Goal: Task Accomplishment & Management: Use online tool/utility

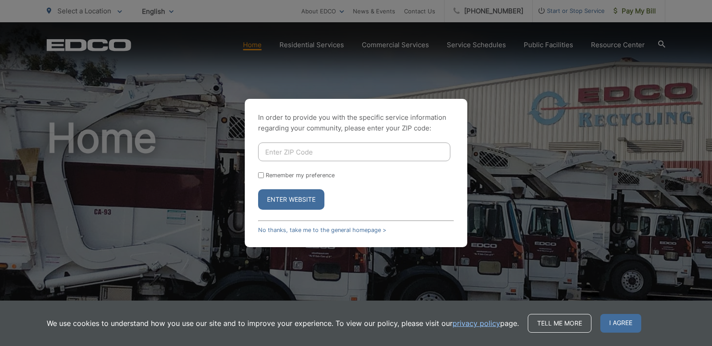
click at [366, 149] on input "Enter ZIP Code" at bounding box center [354, 151] width 192 height 19
type input "91945"
click at [259, 173] on input "Remember my preference" at bounding box center [261, 175] width 6 height 6
checkbox input "true"
click at [306, 198] on button "Enter Website" at bounding box center [291, 199] width 66 height 20
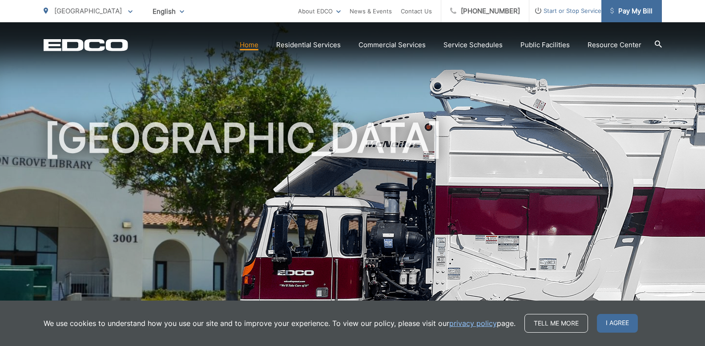
click at [645, 12] on span "Pay My Bill" at bounding box center [631, 11] width 42 height 11
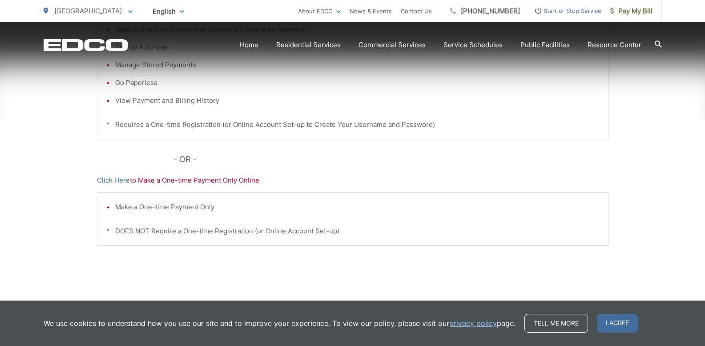
scroll to position [287, 0]
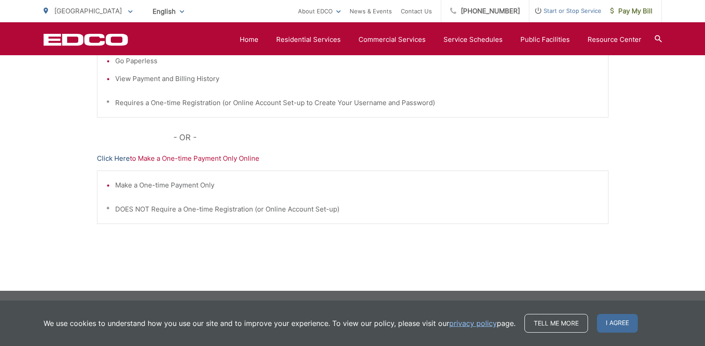
click at [122, 157] on link "Click Here" at bounding box center [113, 158] width 33 height 11
